Goal: Task Accomplishment & Management: Use online tool/utility

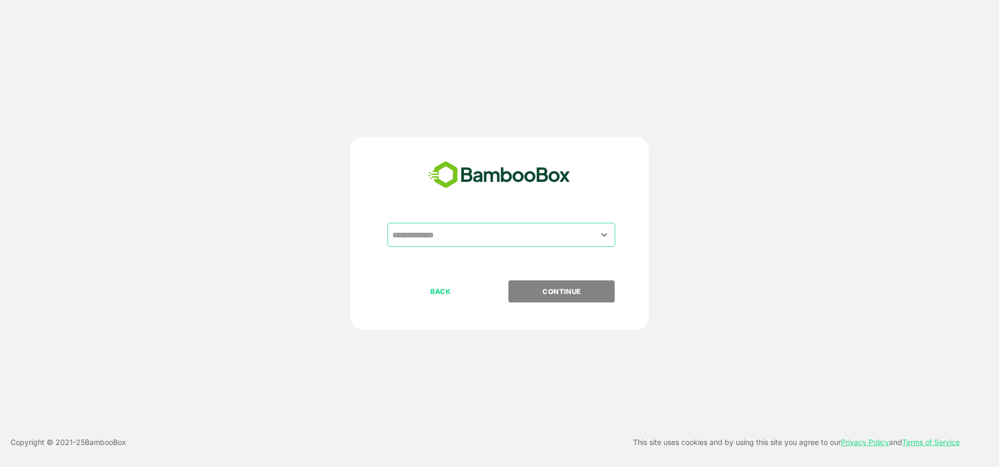
click at [500, 235] on input "text" at bounding box center [502, 235] width 224 height 20
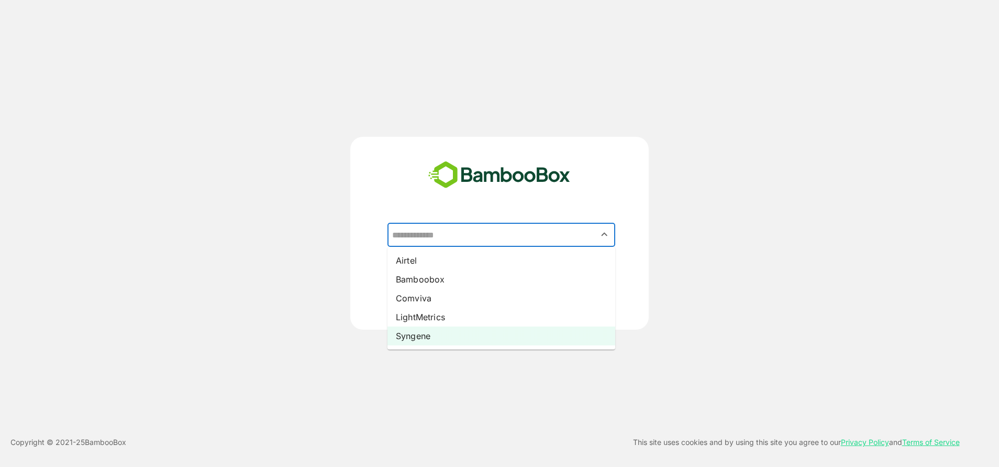
click at [448, 330] on li "Syngene" at bounding box center [502, 335] width 228 height 19
type input "*******"
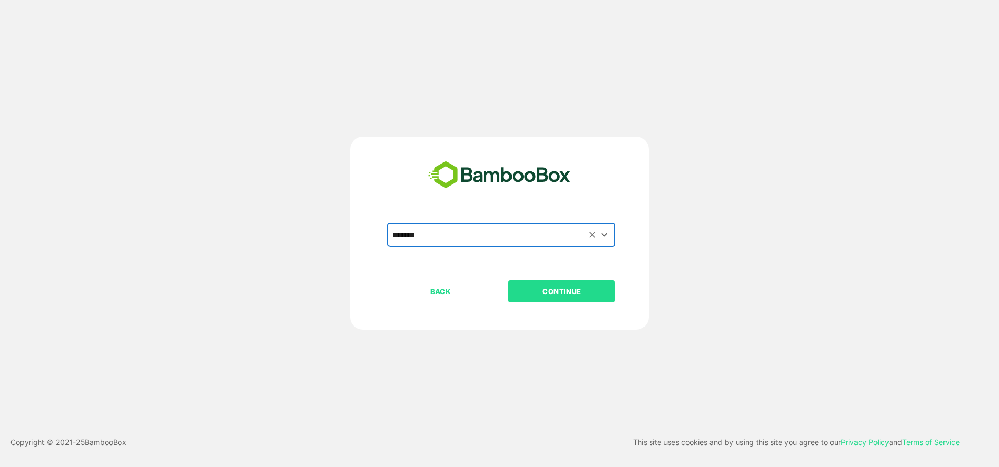
click at [589, 282] on button "CONTINUE" at bounding box center [562, 291] width 106 height 22
